Goal: Find specific page/section: Find specific page/section

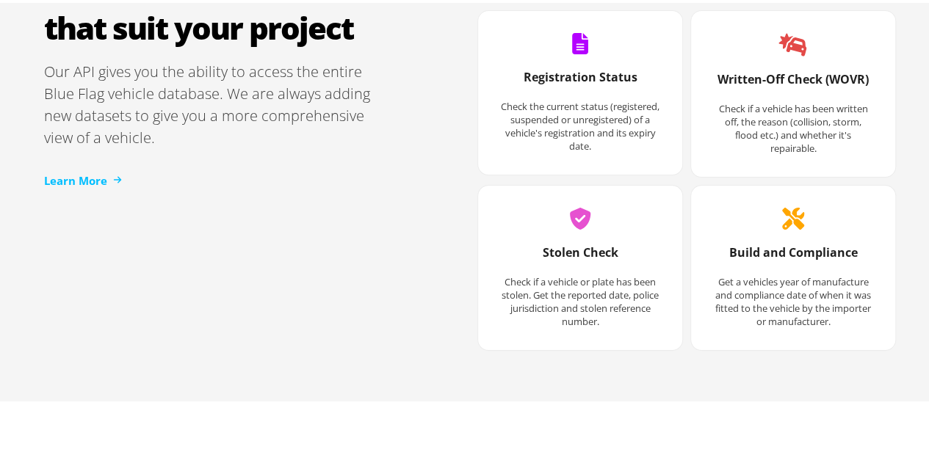
scroll to position [1909, 0]
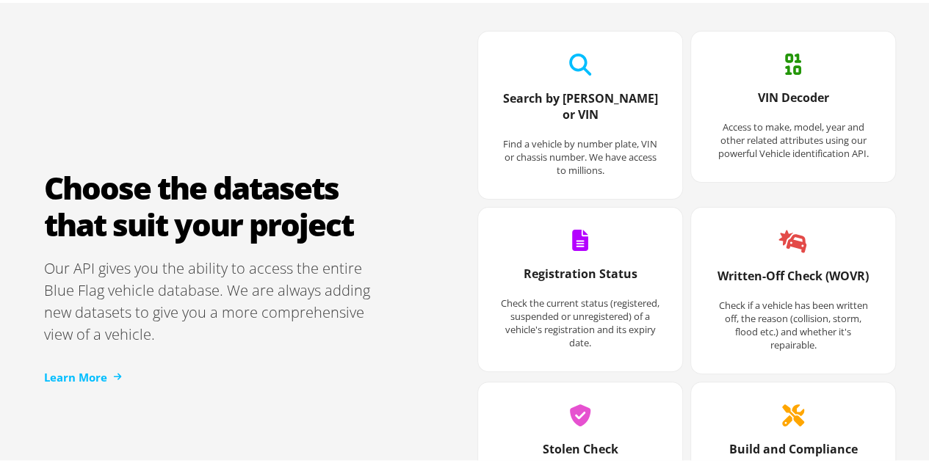
click at [836, 117] on h3 "VIN Decoder" at bounding box center [793, 102] width 160 height 31
click at [805, 92] on h3 "VIN Decoder" at bounding box center [793, 102] width 160 height 31
click at [796, 67] on div "VIN Decoder Access to make, model, year and other related attributes using our …" at bounding box center [793, 104] width 204 height 151
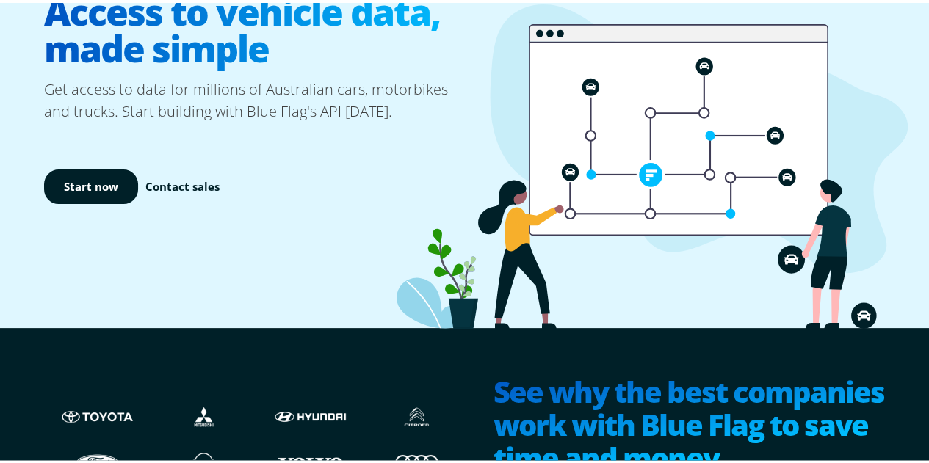
scroll to position [0, 0]
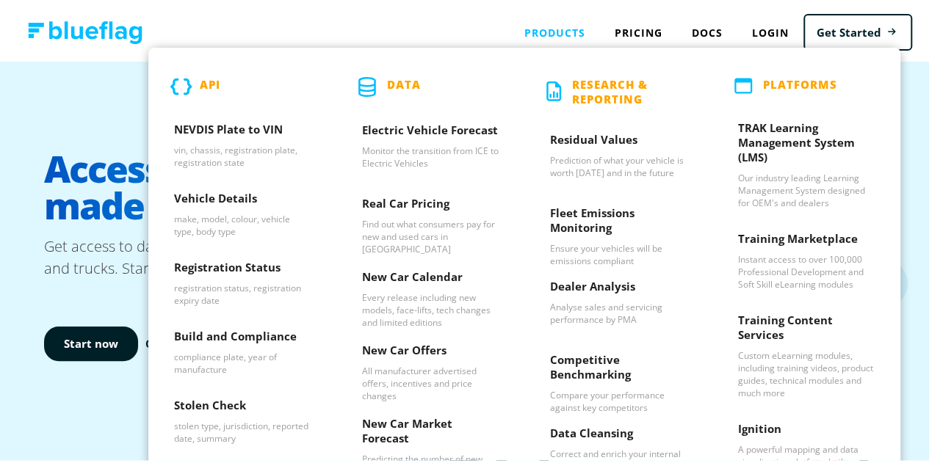
click at [554, 22] on div "Products API NEVDIS Plate to VIN vin, chassis, registration plate, registration…" at bounding box center [555, 30] width 90 height 30
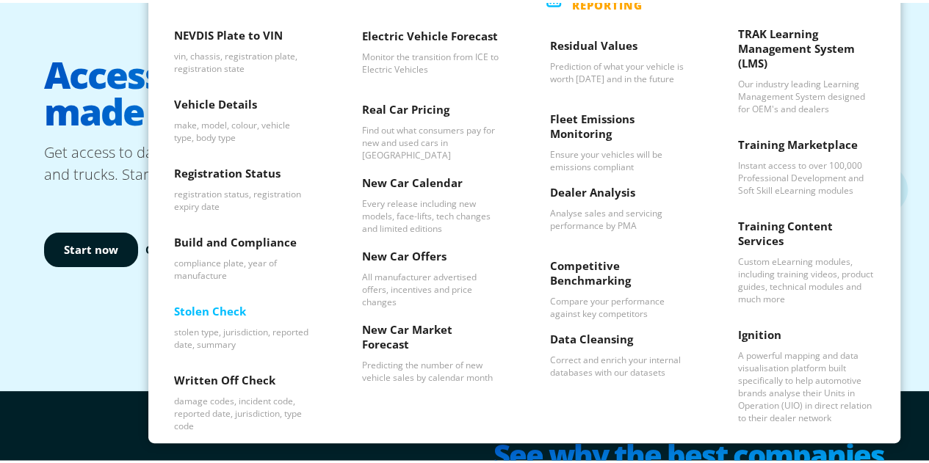
scroll to position [73, 0]
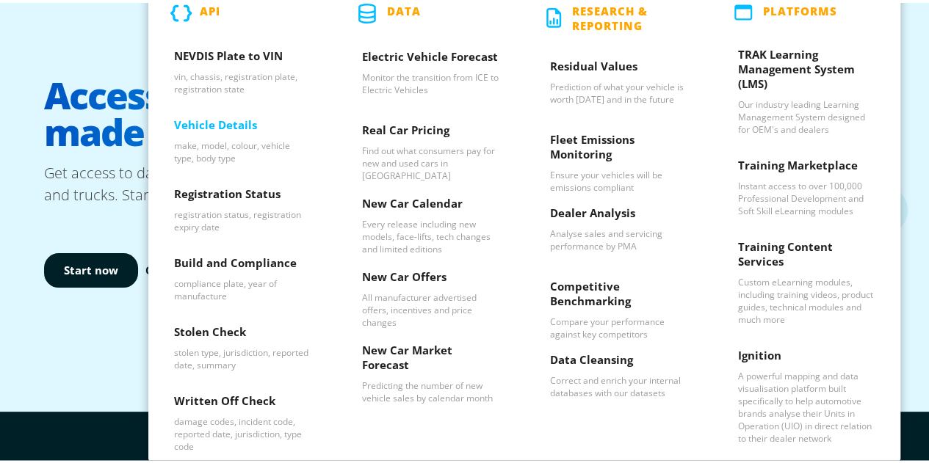
click at [227, 132] on h3 "Vehicle Details" at bounding box center [242, 126] width 137 height 22
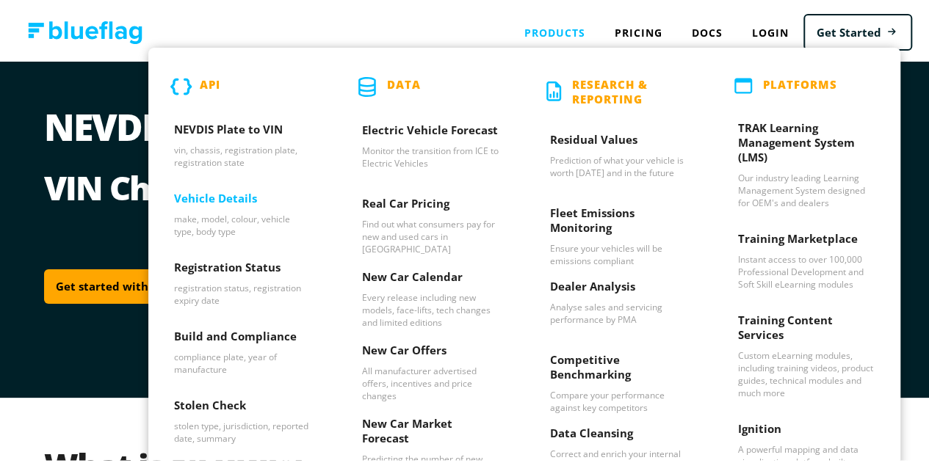
click at [199, 200] on h3 "Vehicle Details" at bounding box center [242, 199] width 137 height 22
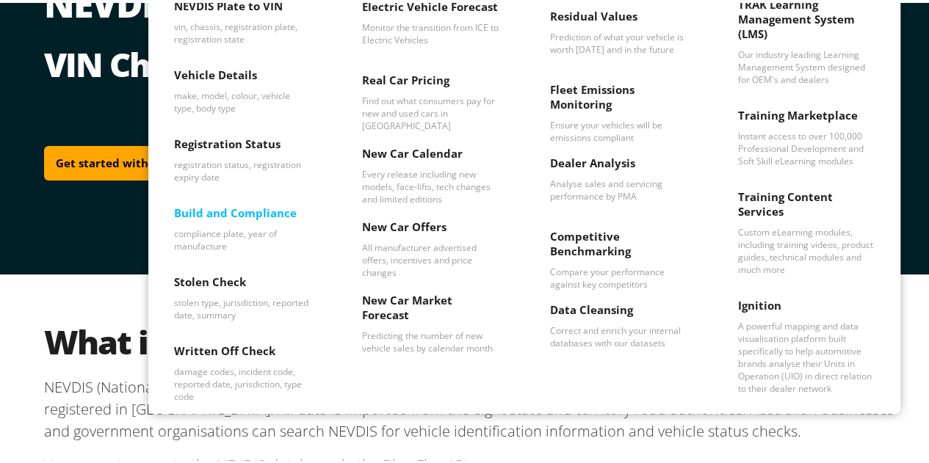
scroll to position [220, 0]
